Goal: Information Seeking & Learning: Learn about a topic

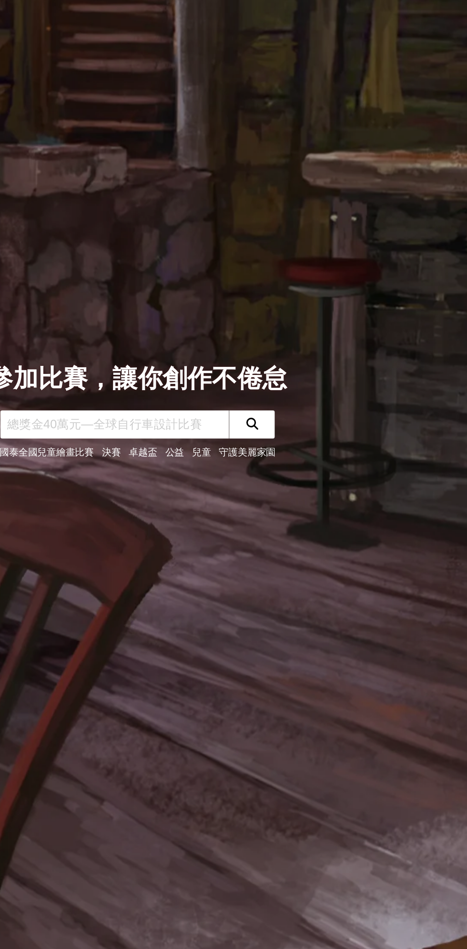
scroll to position [2, 0]
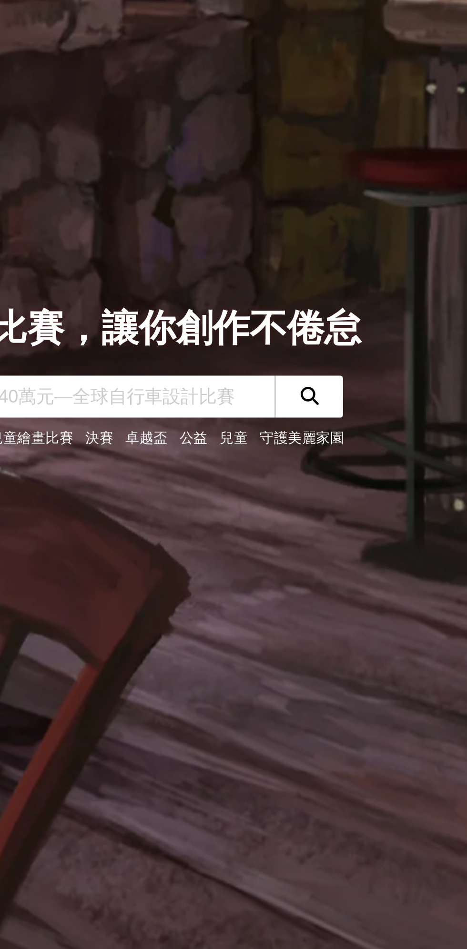
click at [209, 484] on input "text" at bounding box center [217, 482] width 162 height 20
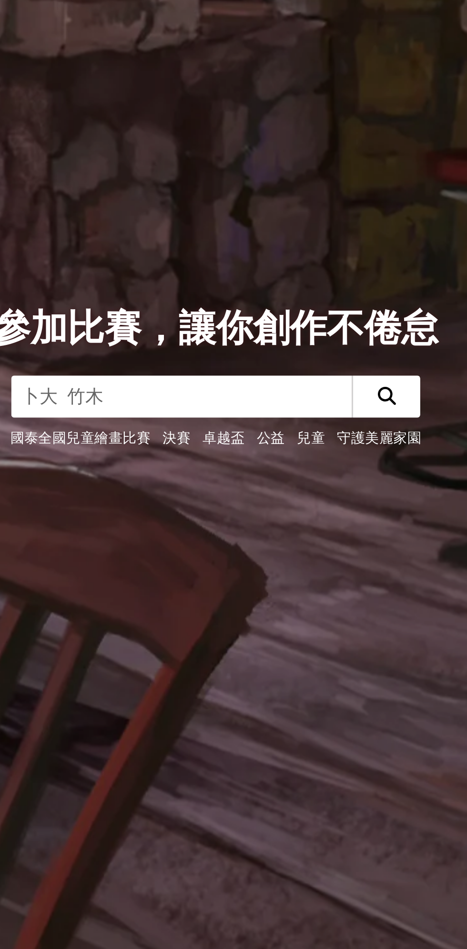
type input "文學"
click button "submit" at bounding box center [314, 482] width 32 height 20
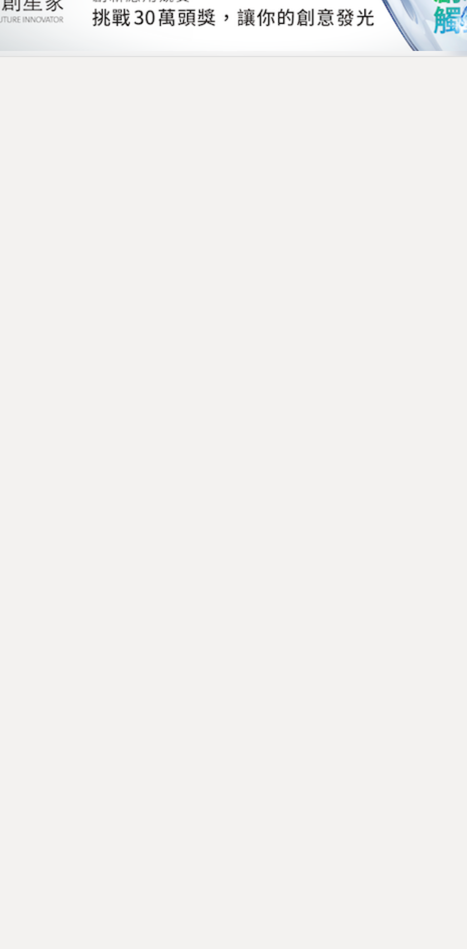
click at [320, 486] on div "全部 設計 影像 寫作 商業 音樂 運動 其他 國際 所有分類 進階篩選 0 個比賽 綜合 熱門 獎金 截止 最新 文學 尚未截止 台灣 重置條件" at bounding box center [233, 431] width 467 height 769
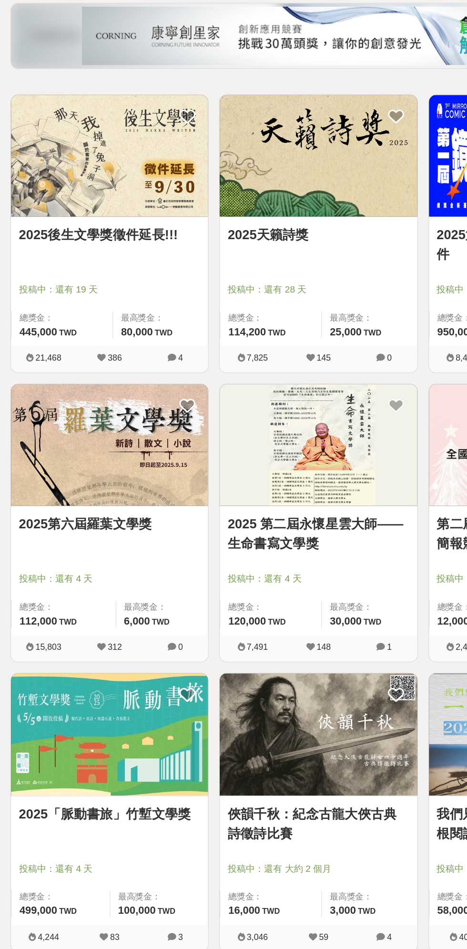
click at [44, 312] on link "2025後生文學獎徵件延長!!!" at bounding box center [80, 311] width 133 height 14
click at [63, 521] on link "2025第六屆羅葉文學獎" at bounding box center [80, 523] width 133 height 14
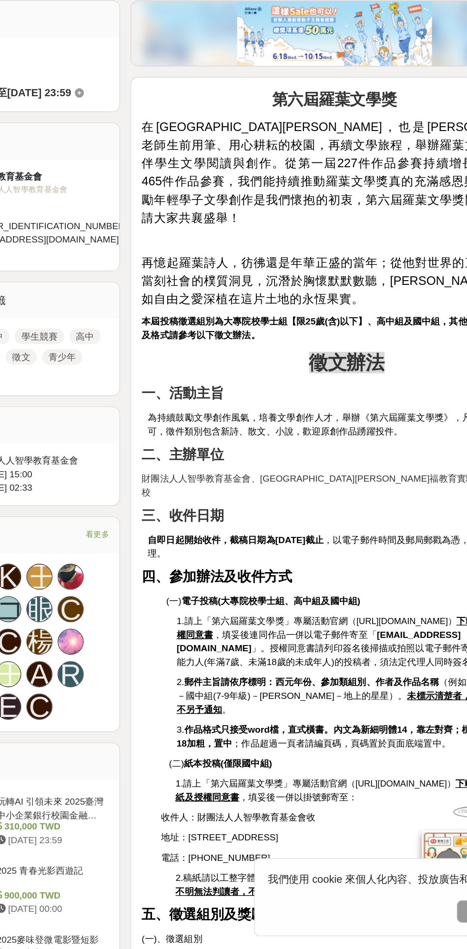
scroll to position [40, 0]
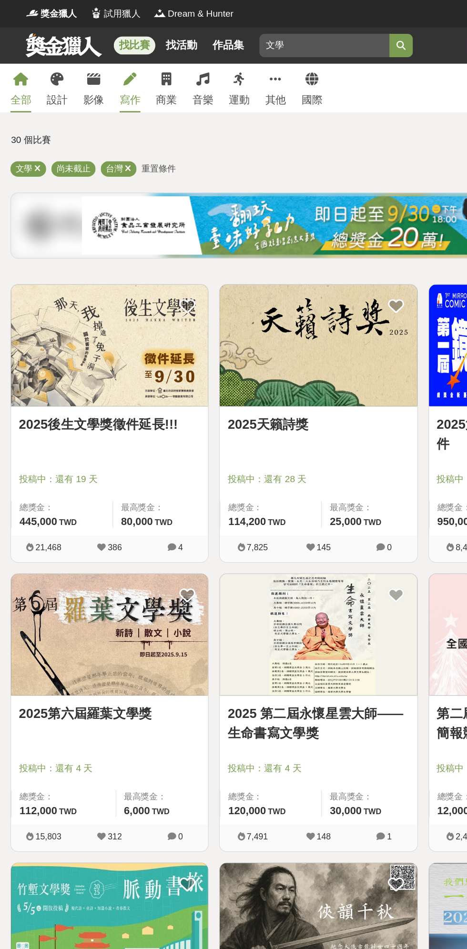
click at [92, 73] on div "寫作" at bounding box center [95, 73] width 15 height 11
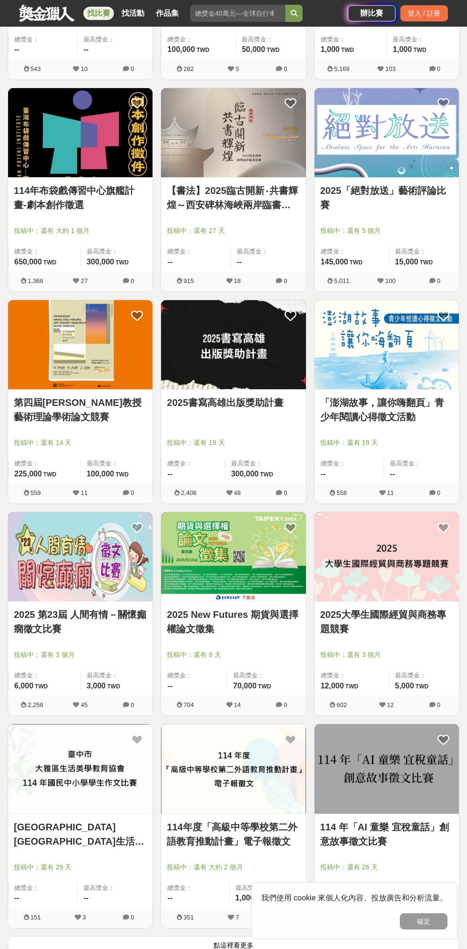
scroll to position [975, 0]
